Goal: Task Accomplishment & Management: Manage account settings

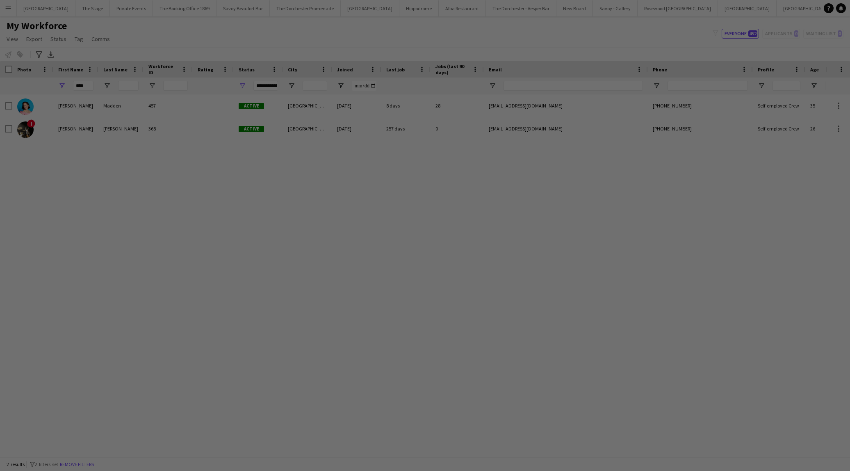
click at [11, 11] on div at bounding box center [429, 237] width 859 height 475
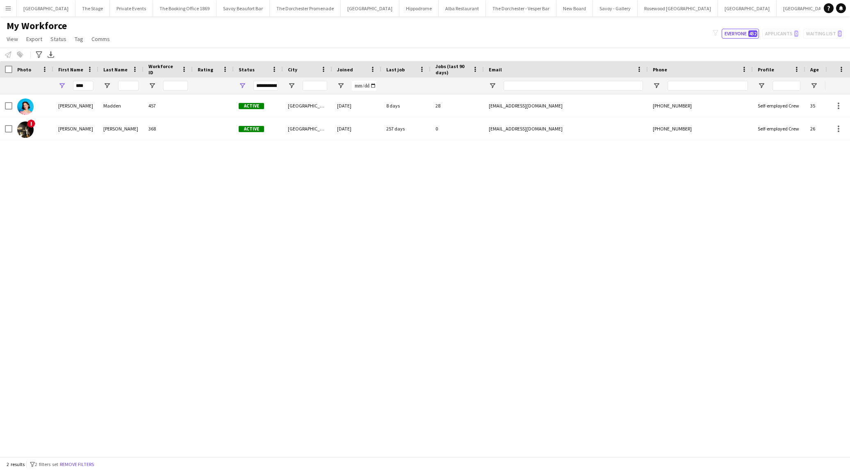
click at [3, 6] on button "Menu" at bounding box center [8, 8] width 16 height 16
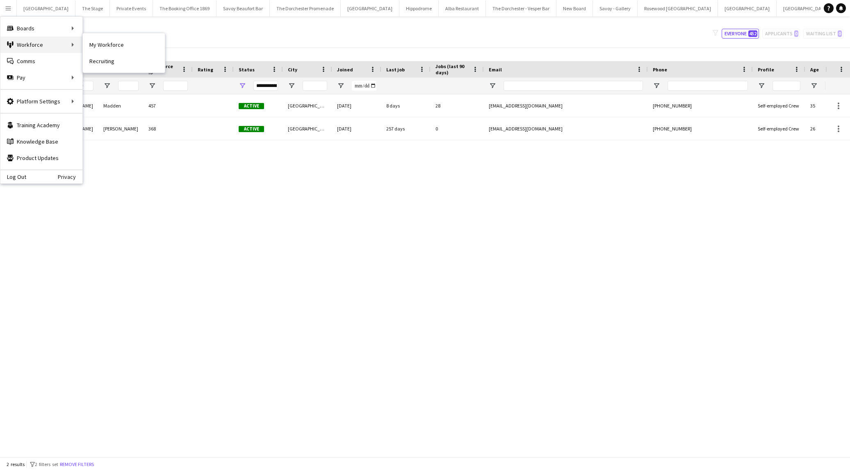
click at [72, 46] on div "Workforce Workforce" at bounding box center [41, 45] width 82 height 16
click at [78, 43] on div "Workforce Workforce" at bounding box center [41, 45] width 82 height 16
click at [106, 47] on link "My Workforce" at bounding box center [124, 45] width 82 height 16
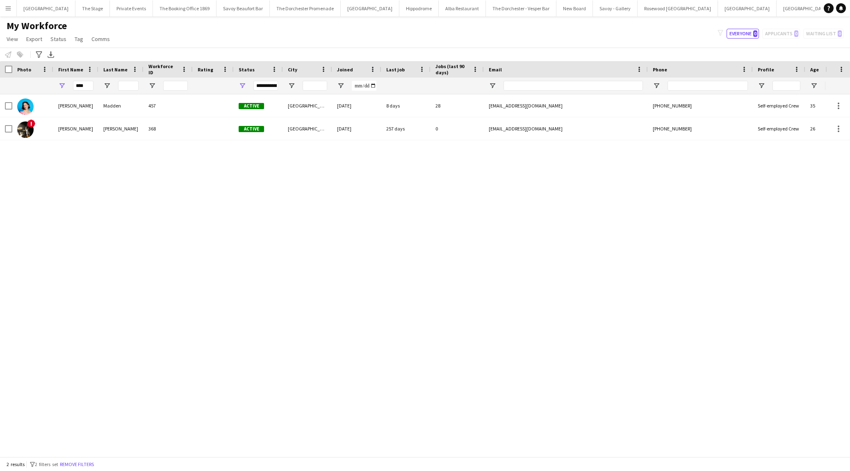
click at [89, 91] on div "****" at bounding box center [83, 86] width 21 height 16
click at [86, 88] on input "****" at bounding box center [83, 86] width 21 height 10
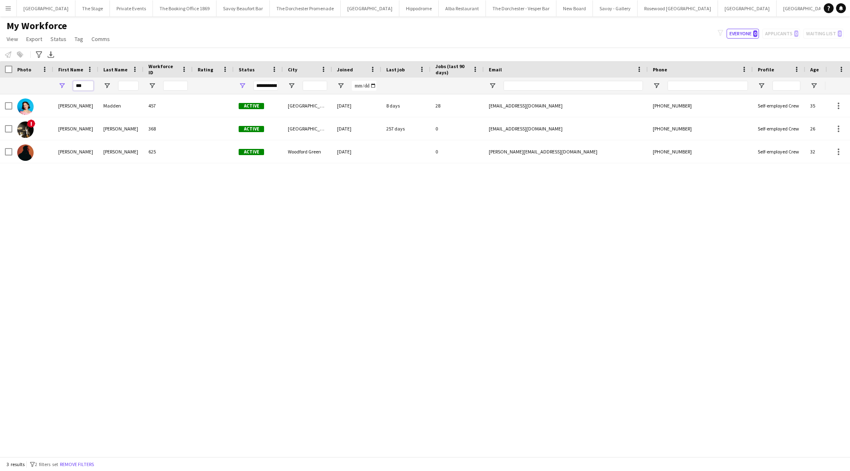
type input "***"
click at [181, 158] on div "625" at bounding box center [168, 151] width 49 height 23
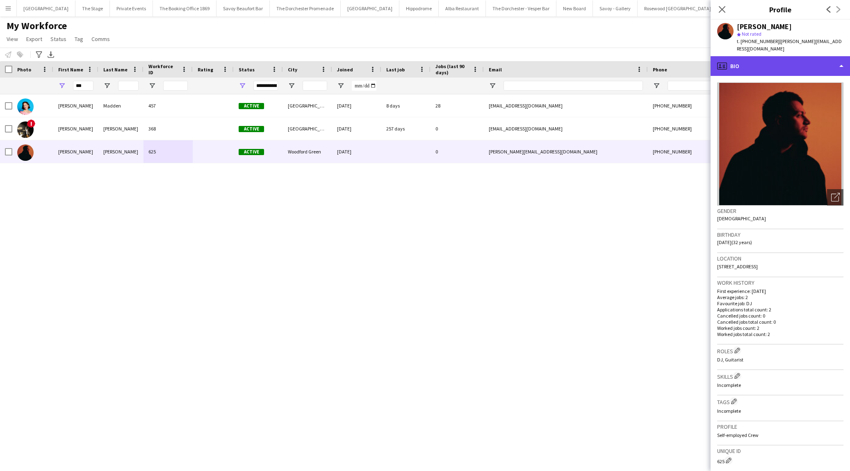
click at [750, 61] on div "profile Bio" at bounding box center [780, 66] width 139 height 20
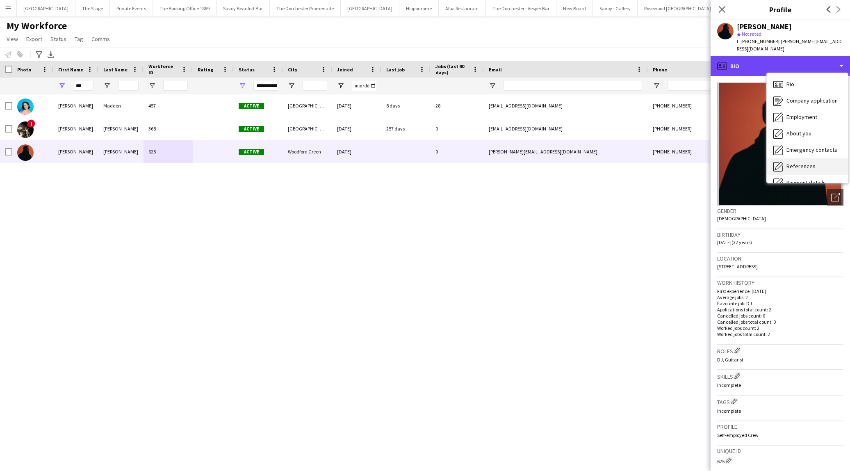
scroll to position [77, 0]
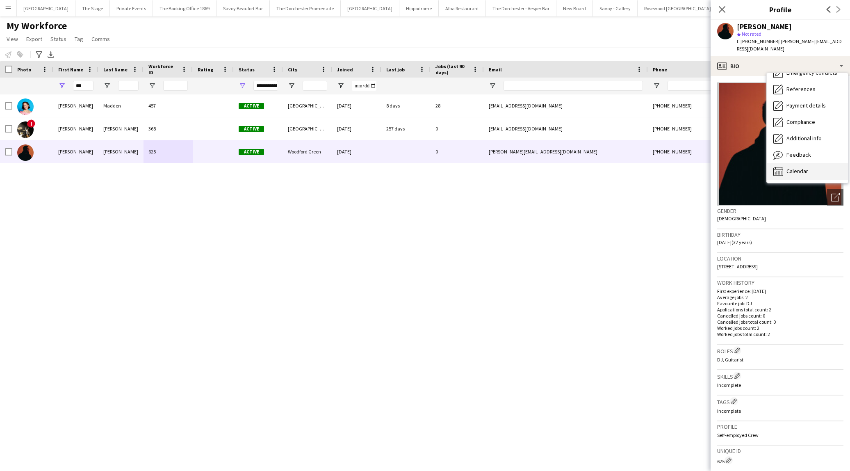
click at [795, 167] on span "Calendar" at bounding box center [798, 170] width 22 height 7
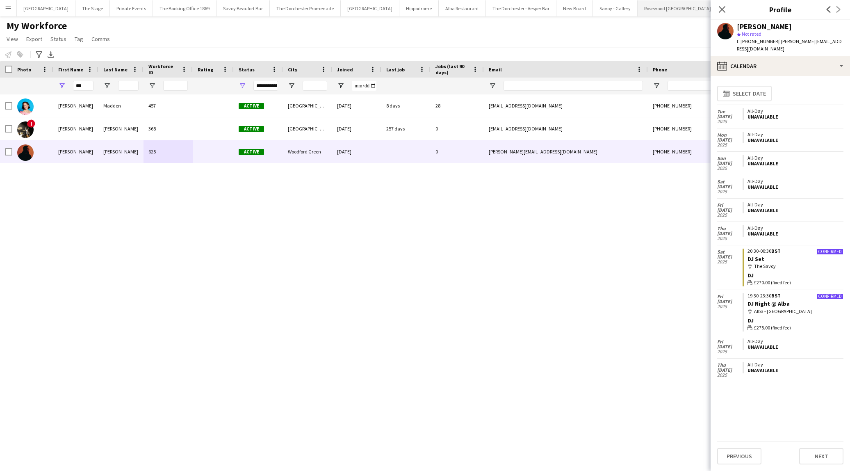
click at [638, 15] on button "Rosewood [GEOGRAPHIC_DATA] Close" at bounding box center [678, 8] width 80 height 16
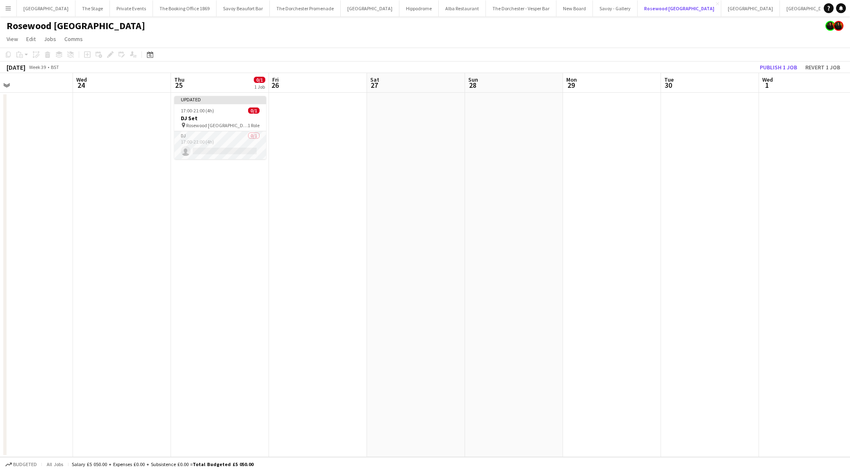
scroll to position [0, 218]
click at [203, 144] on app-card-role "DJ 0/1 17:00-21:00 (4h) single-neutral-actions" at bounding box center [223, 145] width 92 height 28
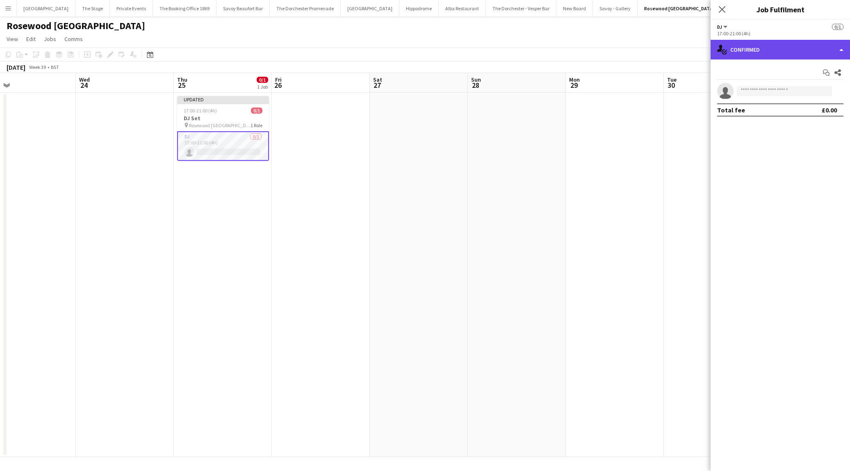
click at [815, 41] on div "single-neutral-actions-check-2 Confirmed" at bounding box center [780, 50] width 139 height 20
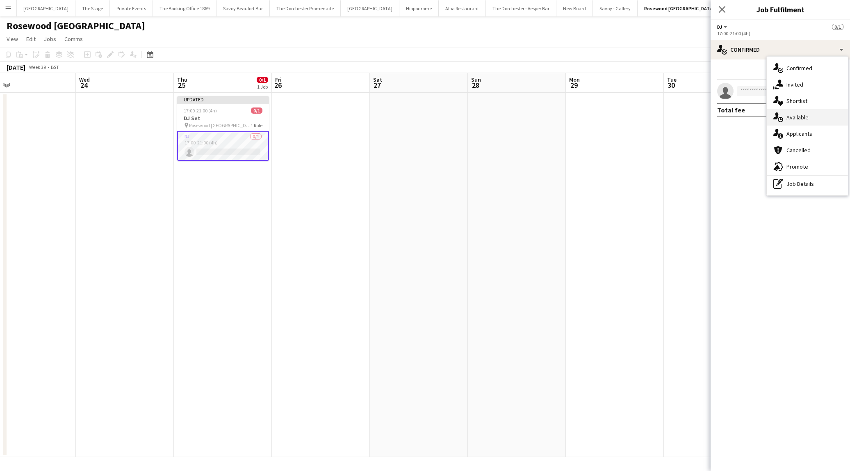
click at [787, 116] on span "Available" at bounding box center [798, 117] width 22 height 7
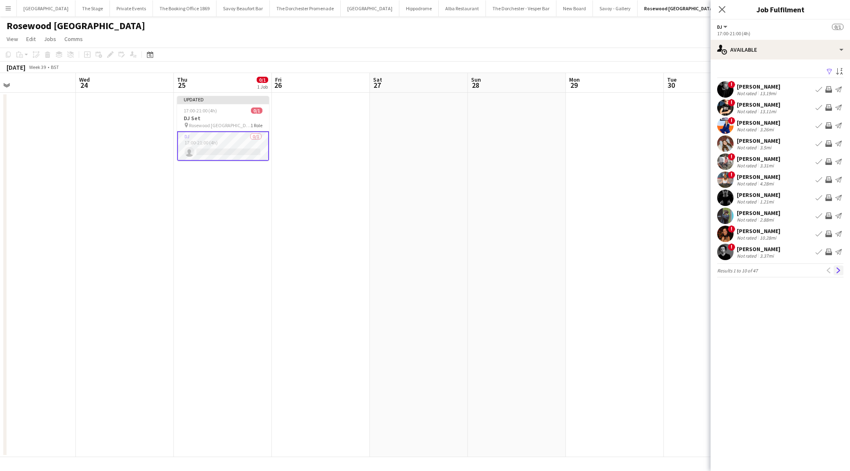
click at [842, 270] on button "Next" at bounding box center [839, 270] width 10 height 10
click at [831, 273] on app-icon "Previous" at bounding box center [829, 270] width 6 height 6
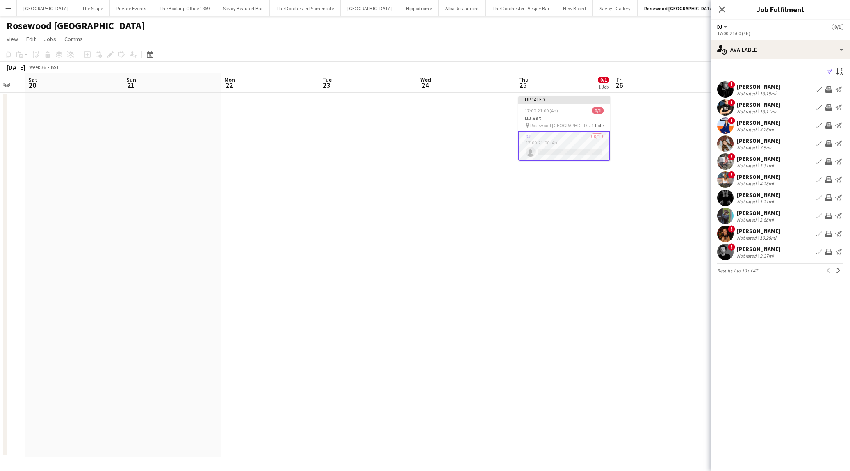
scroll to position [0, 274]
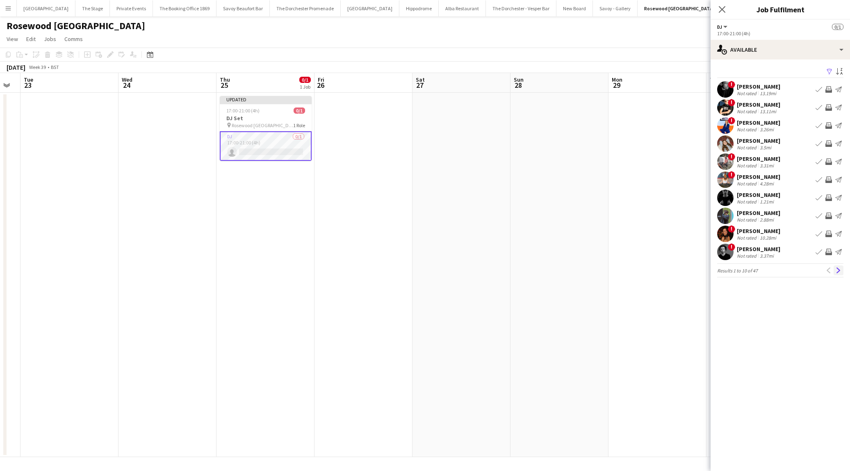
click at [838, 270] on app-icon "Next" at bounding box center [839, 270] width 6 height 6
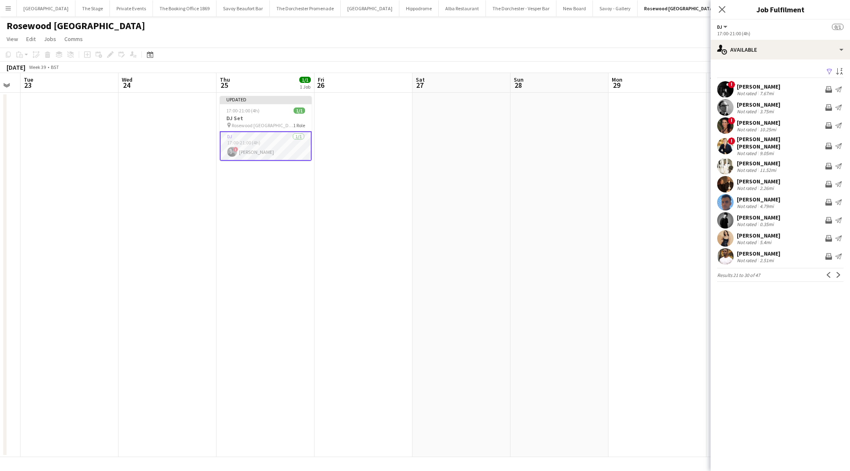
click at [838, 272] on app-icon "Next" at bounding box center [839, 275] width 6 height 6
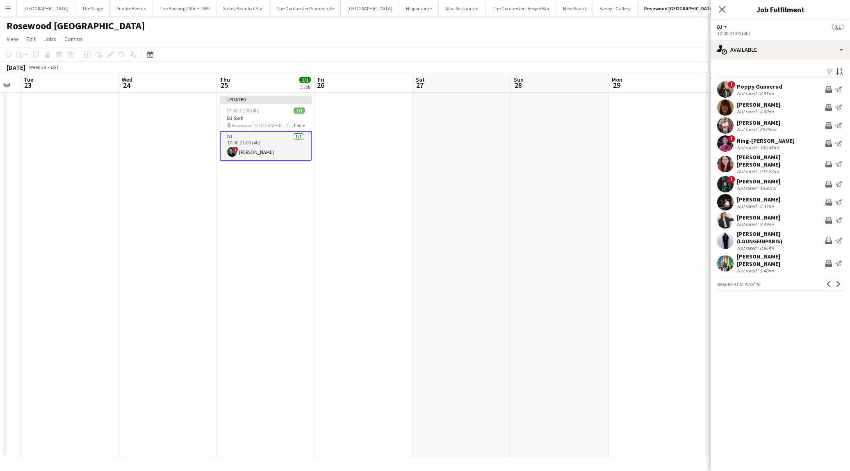
click at [537, 255] on app-date-cell at bounding box center [560, 275] width 98 height 364
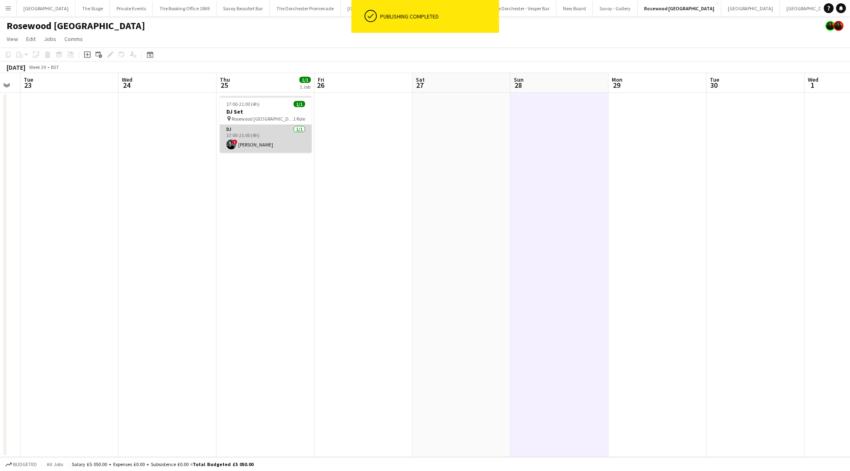
click at [263, 144] on app-card-role "DJ [DATE] 17:00-21:00 (4h) ! [PERSON_NAME]" at bounding box center [266, 139] width 92 height 28
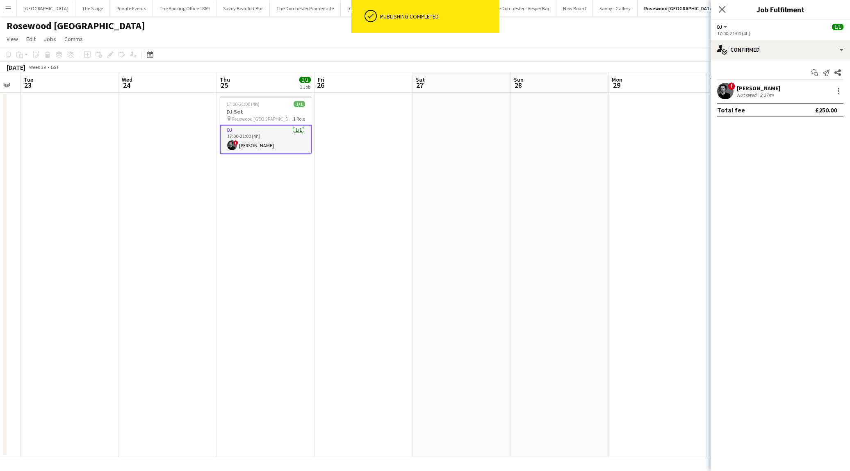
click at [774, 95] on div "3.37mi" at bounding box center [767, 95] width 17 height 6
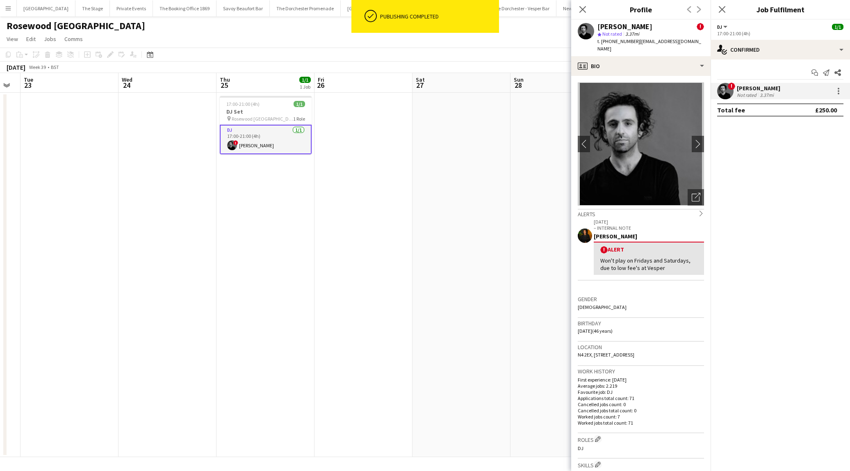
click at [480, 201] on app-date-cell at bounding box center [462, 275] width 98 height 364
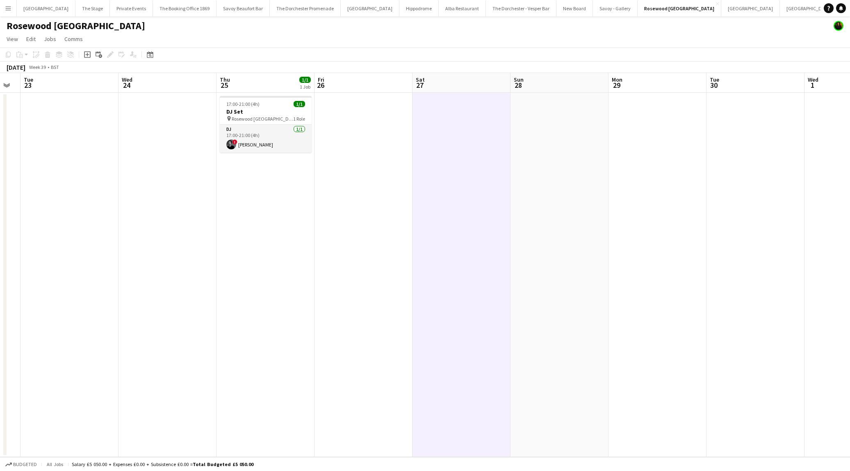
click at [839, 12] on button "Oblix Close" at bounding box center [851, 8] width 24 height 16
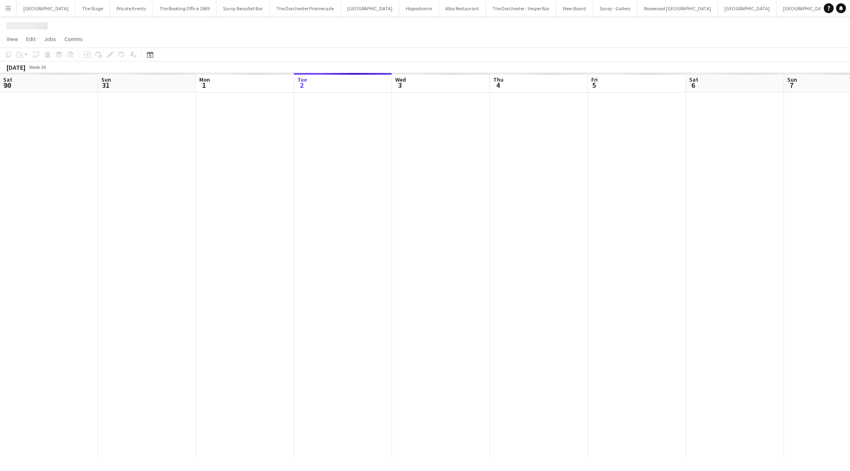
scroll to position [0, 196]
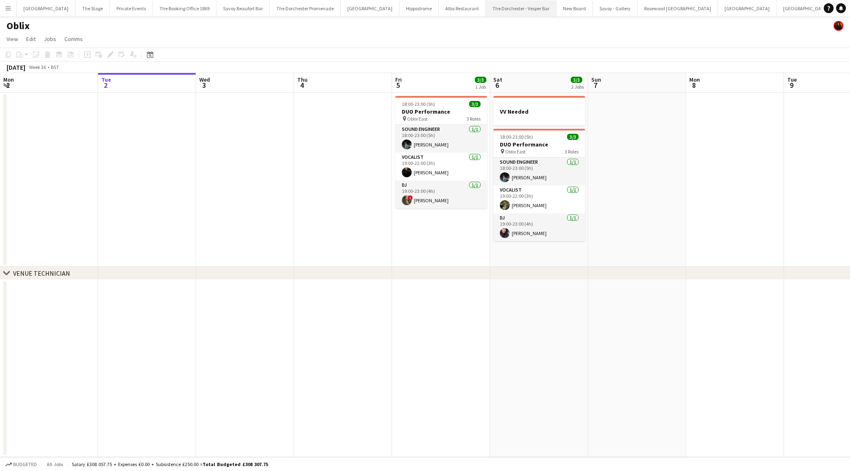
click at [507, 9] on button "The Dorchester - Vesper Bar Close" at bounding box center [521, 8] width 71 height 16
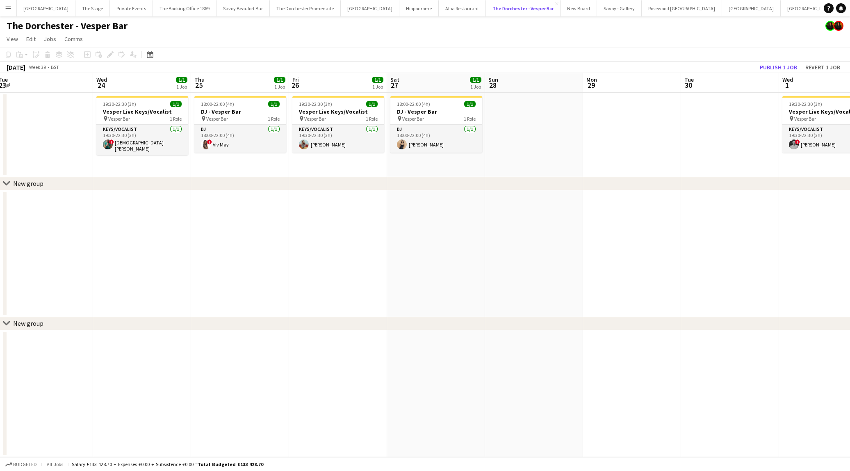
scroll to position [0, 216]
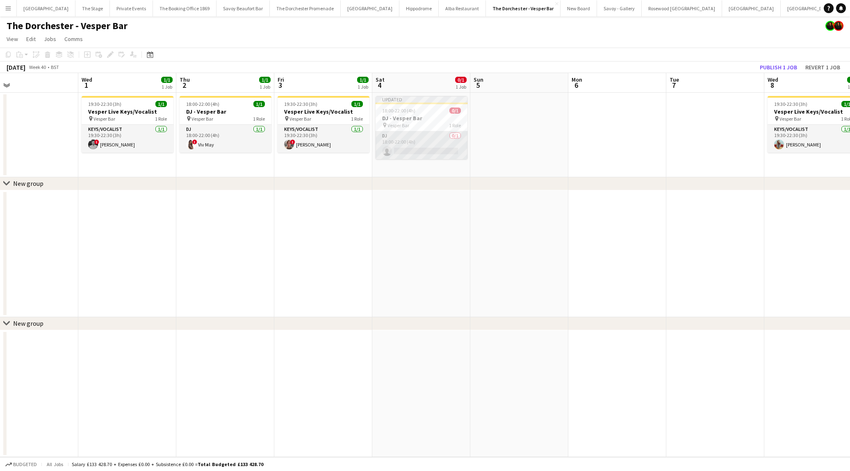
click at [440, 146] on app-card-role "DJ 0/1 18:00-22:00 (4h) single-neutral-actions" at bounding box center [422, 145] width 92 height 28
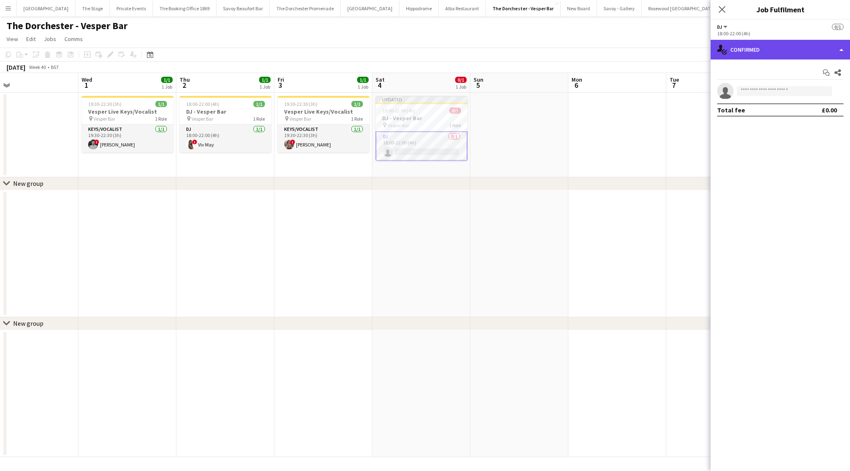
click at [784, 51] on div "single-neutral-actions-check-2 Confirmed" at bounding box center [780, 50] width 139 height 20
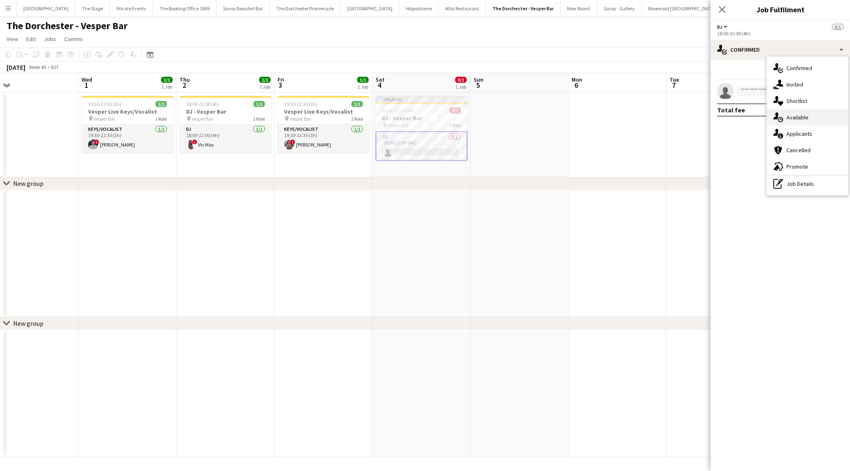
click at [793, 121] on div "single-neutral-actions-upload Available" at bounding box center [807, 117] width 81 height 16
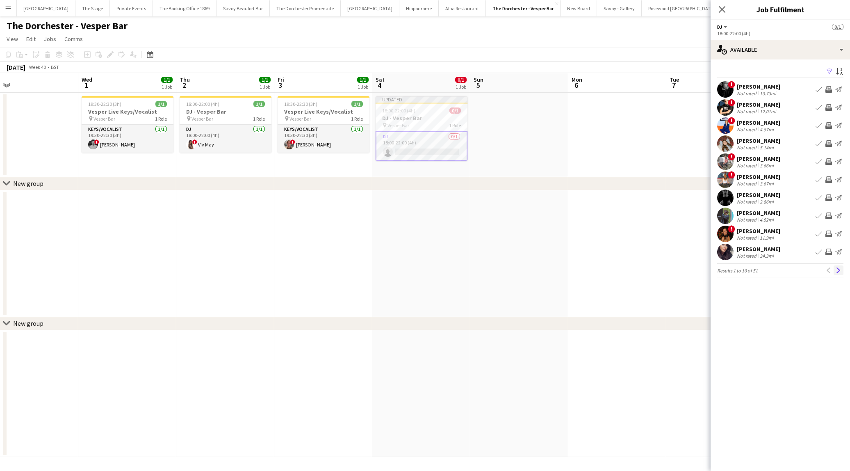
click at [838, 273] on button "Next" at bounding box center [839, 270] width 10 height 10
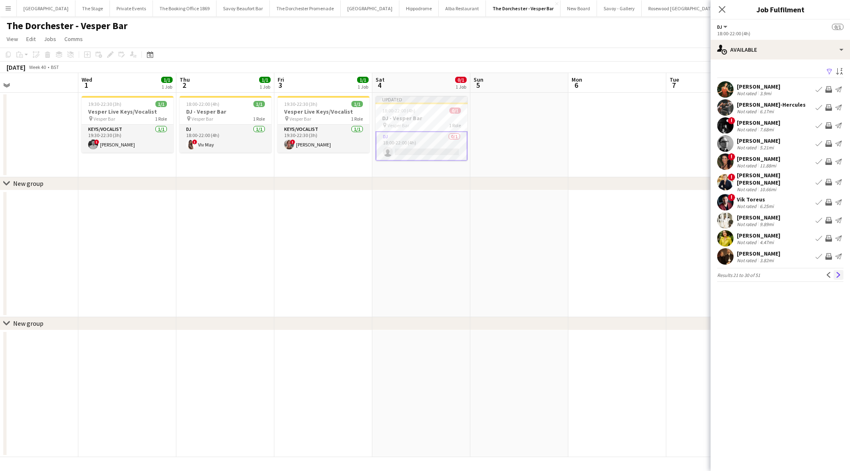
click at [839, 272] on app-icon "Next" at bounding box center [839, 275] width 6 height 6
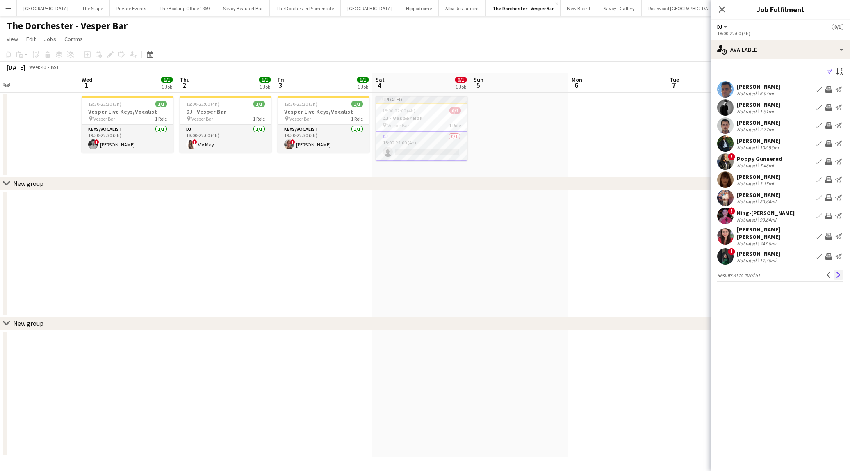
click at [839, 273] on app-icon "Next" at bounding box center [839, 275] width 6 height 6
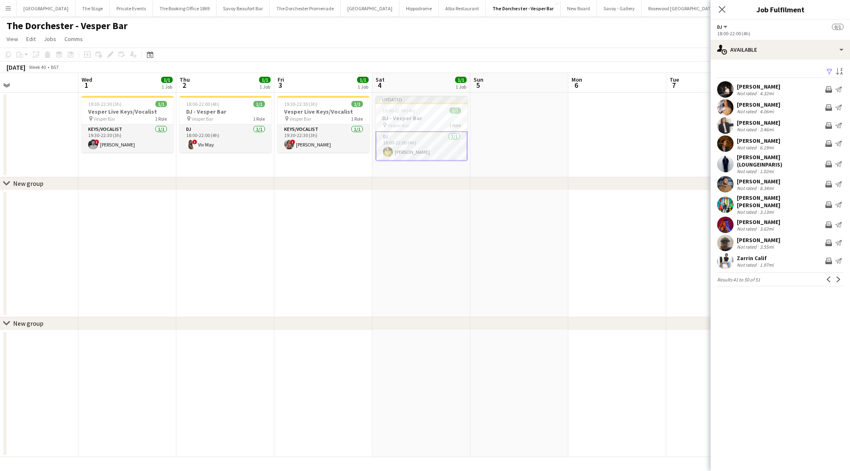
click at [839, 274] on button "Next" at bounding box center [839, 279] width 10 height 10
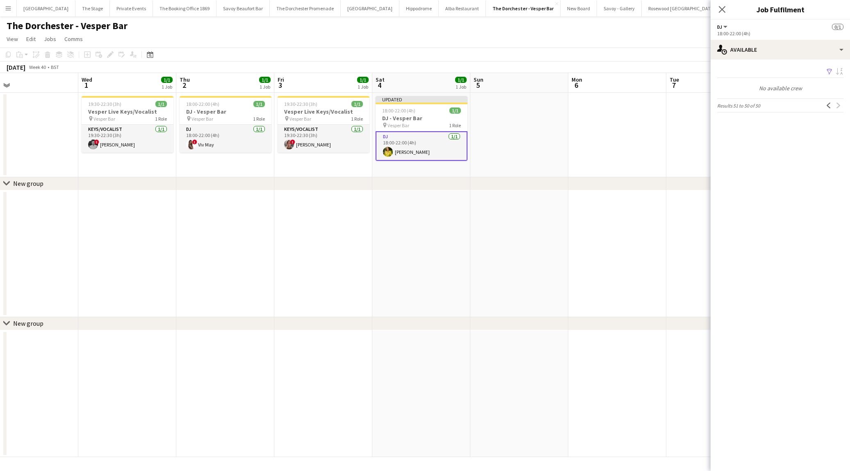
click at [528, 215] on app-date-cell at bounding box center [520, 253] width 98 height 127
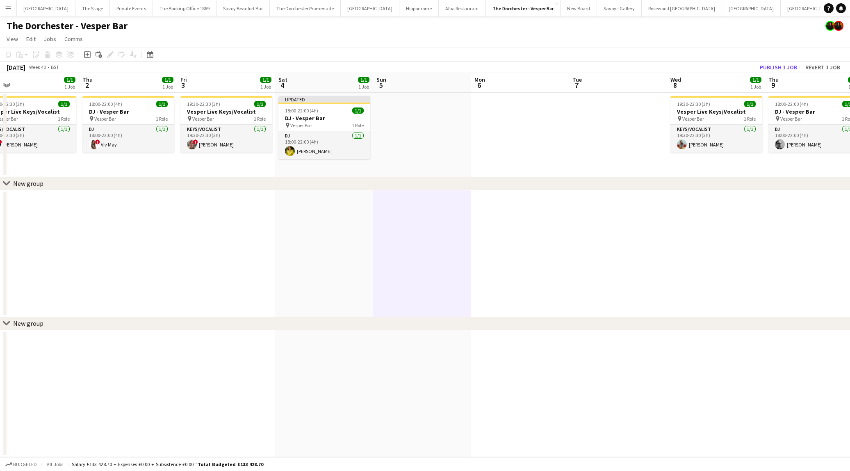
scroll to position [0, 313]
